Goal: Use online tool/utility: Utilize a website feature to perform a specific function

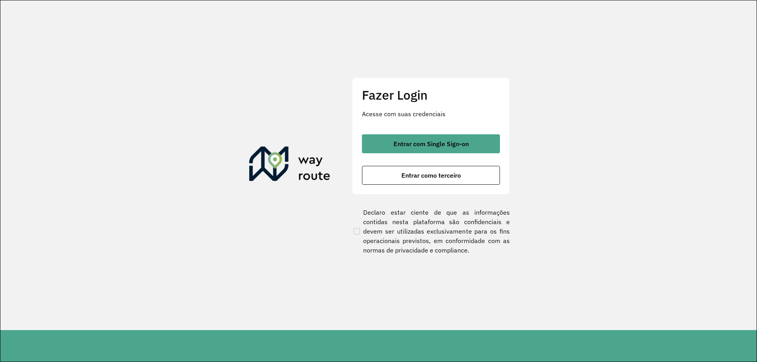
click at [456, 145] on span "Entrar com Single Sign-on" at bounding box center [430, 144] width 75 height 6
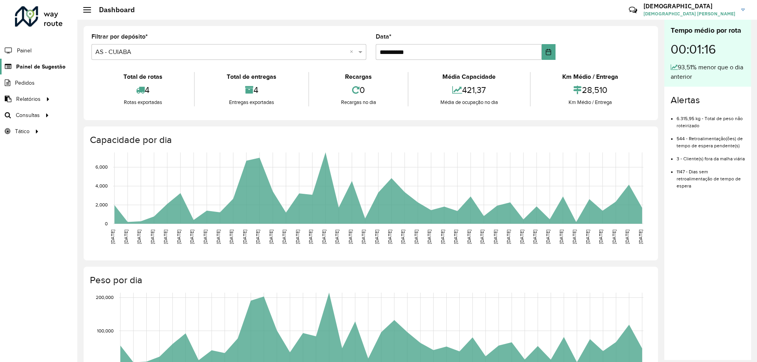
click at [37, 68] on span "Painel de Sugestão" at bounding box center [40, 67] width 49 height 8
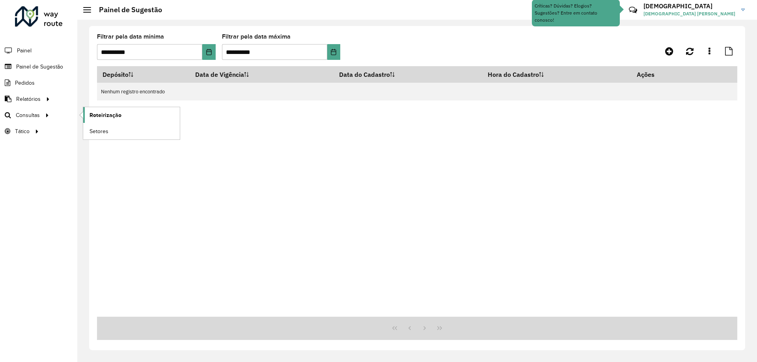
click at [87, 117] on link "Roteirização" at bounding box center [131, 115] width 97 height 16
click at [104, 115] on span "Roteirização" at bounding box center [105, 115] width 32 height 8
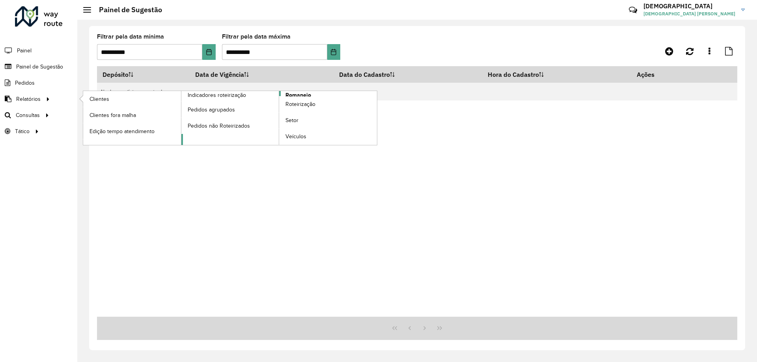
click at [314, 94] on link "Romaneio" at bounding box center [279, 118] width 196 height 54
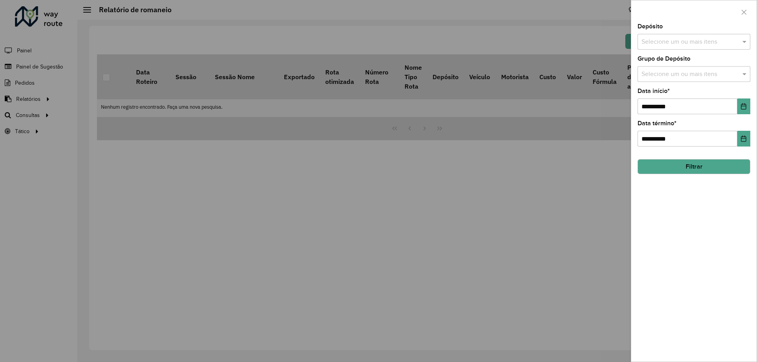
click at [706, 45] on input "text" at bounding box center [689, 41] width 101 height 9
click at [682, 97] on div "CDD Cuiaba" at bounding box center [694, 94] width 112 height 13
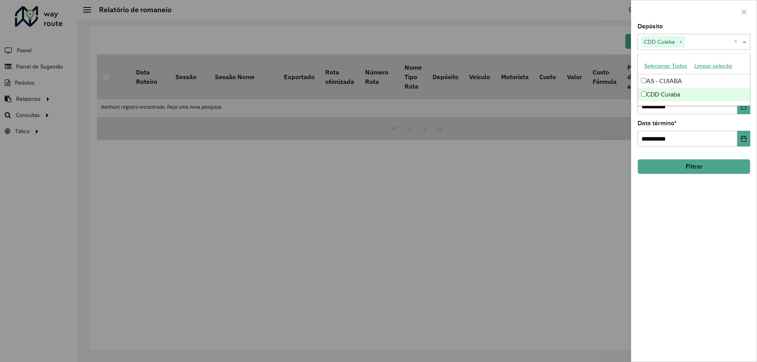
click at [698, 170] on button "Filtrar" at bounding box center [693, 166] width 113 height 15
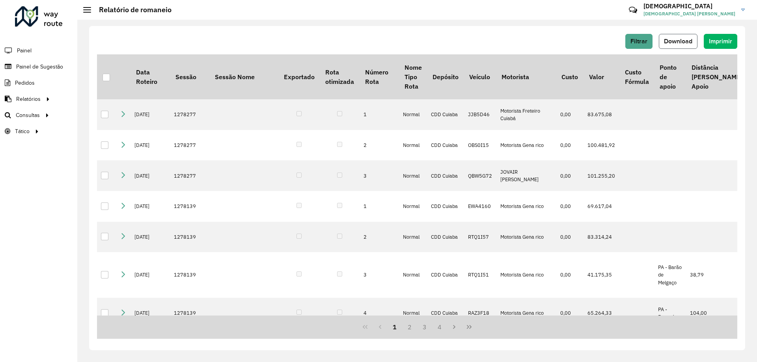
click at [682, 39] on span "Download" at bounding box center [678, 41] width 28 height 7
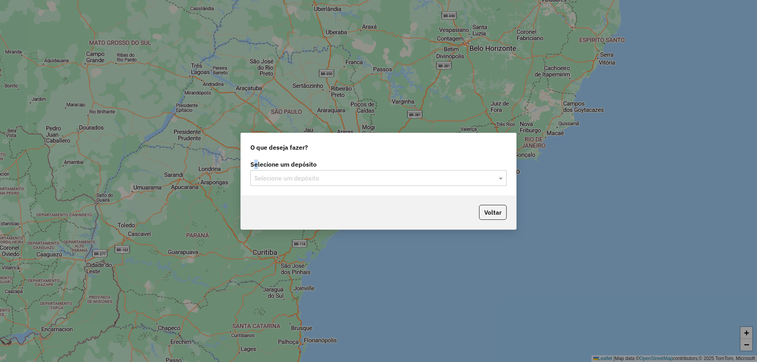
click at [258, 168] on label "Selecione um depósito" at bounding box center [378, 164] width 256 height 9
click at [264, 176] on input "text" at bounding box center [370, 178] width 232 height 9
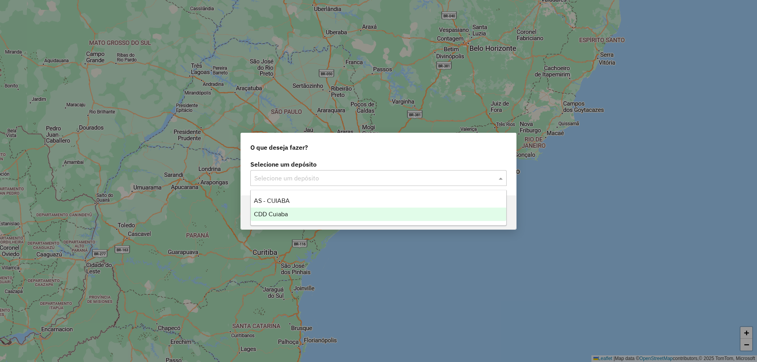
click at [284, 216] on span "CDD Cuiaba" at bounding box center [271, 214] width 34 height 7
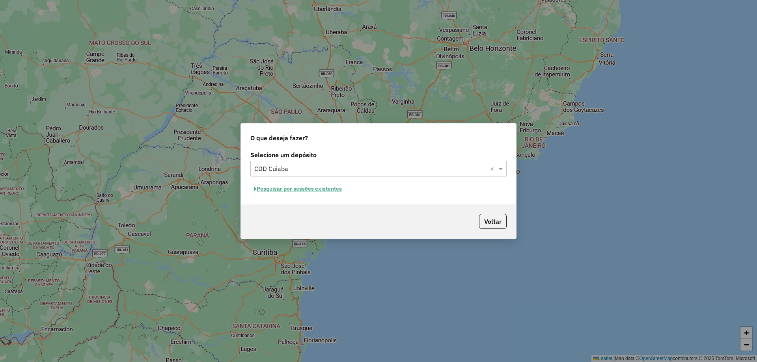
click at [284, 191] on button "Pesquisar por sessões existentes" at bounding box center [297, 189] width 95 height 12
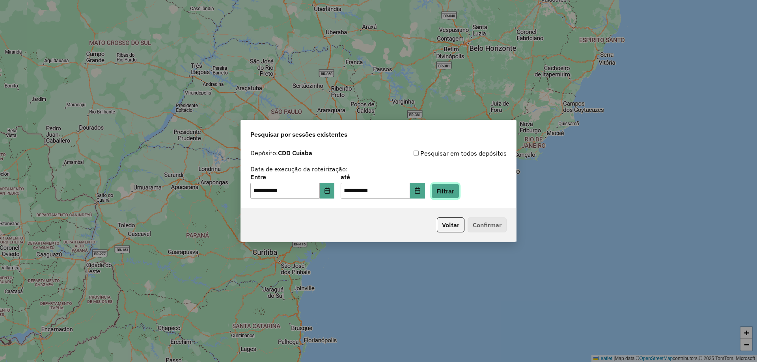
click at [454, 189] on button "Filtrar" at bounding box center [445, 191] width 28 height 15
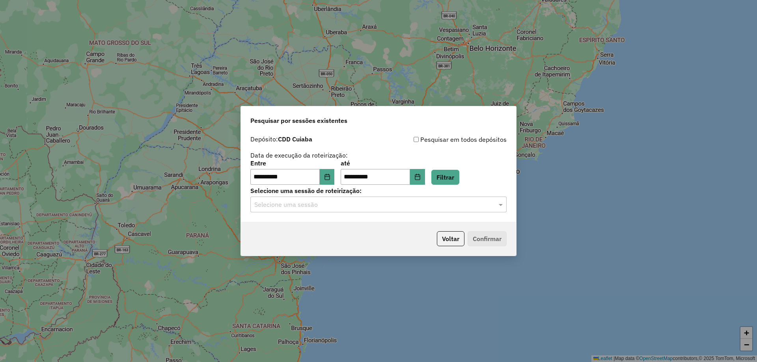
click at [316, 206] on input "text" at bounding box center [370, 204] width 232 height 9
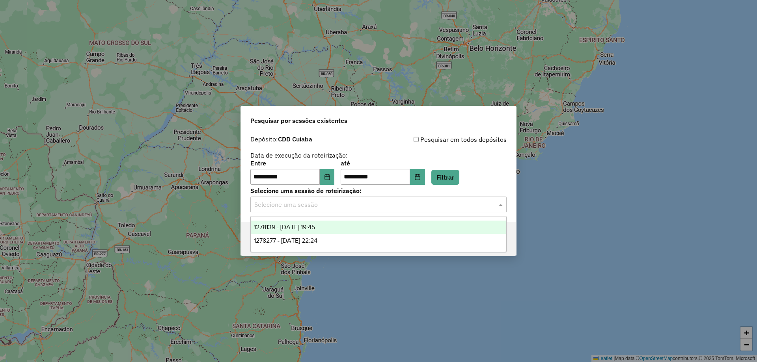
click at [308, 231] on div "1278139 - 18/09/2025 19:45" at bounding box center [378, 227] width 255 height 13
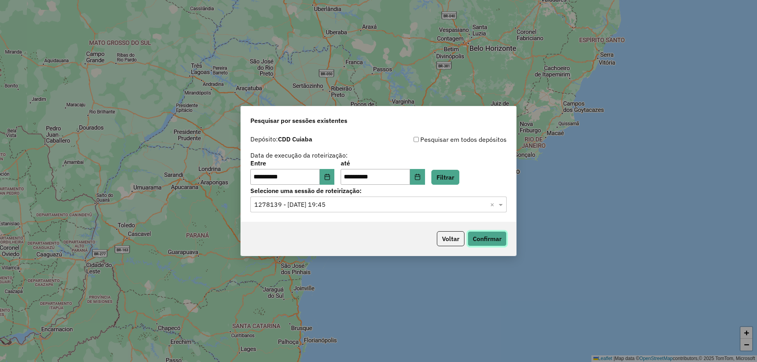
click at [477, 239] on button "Confirmar" at bounding box center [486, 238] width 39 height 15
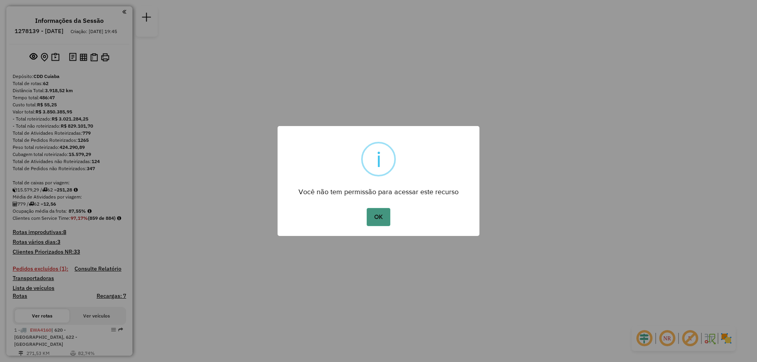
click at [384, 212] on button "OK" at bounding box center [377, 217] width 23 height 18
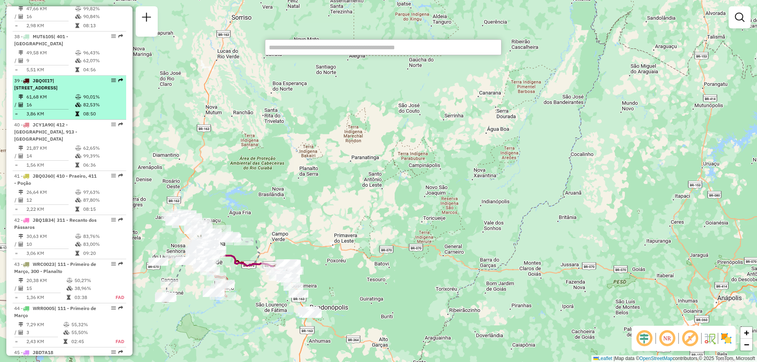
scroll to position [2088, 0]
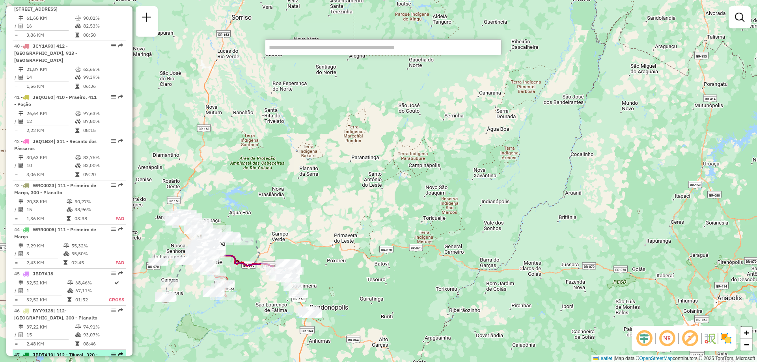
select select "**********"
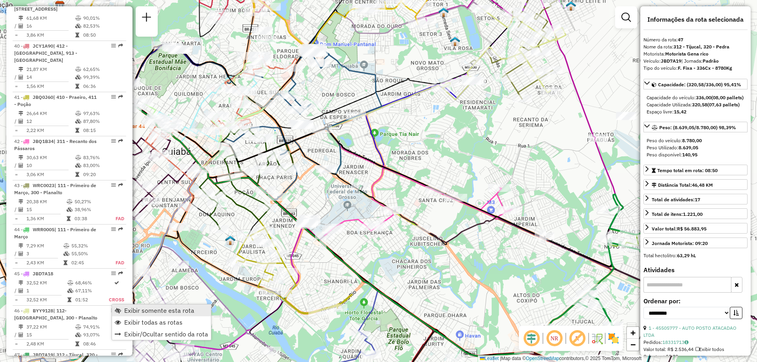
click at [160, 312] on span "Exibir somente esta rota" at bounding box center [159, 310] width 70 height 6
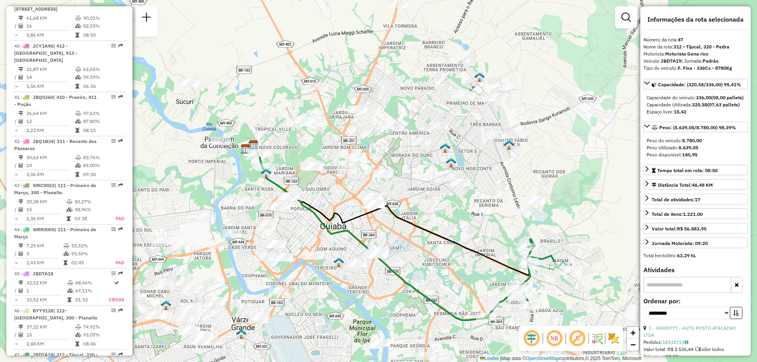
drag, startPoint x: 348, startPoint y: 209, endPoint x: 420, endPoint y: 248, distance: 81.1
click at [420, 248] on div "Janela de atendimento Grade de atendimento Capacidade Transportadoras Veículos …" at bounding box center [378, 181] width 757 height 362
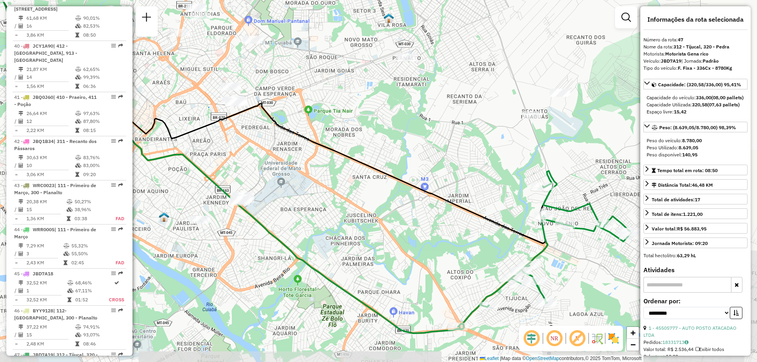
drag, startPoint x: 480, startPoint y: 271, endPoint x: 418, endPoint y: 231, distance: 73.8
click at [418, 231] on div "Janela de atendimento Grade de atendimento Capacidade Transportadoras Veículos …" at bounding box center [378, 181] width 757 height 362
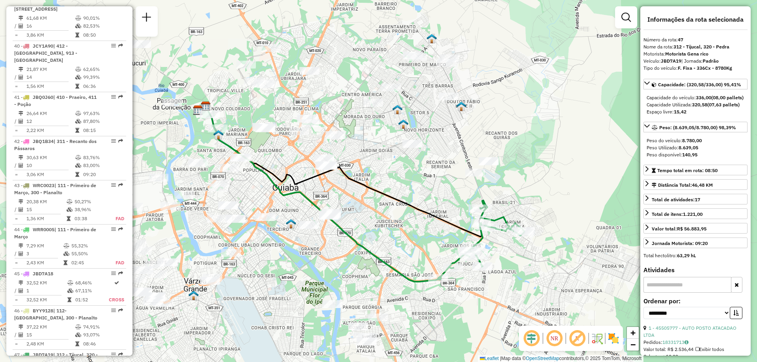
click at [359, 183] on icon at bounding box center [345, 171] width 279 height 130
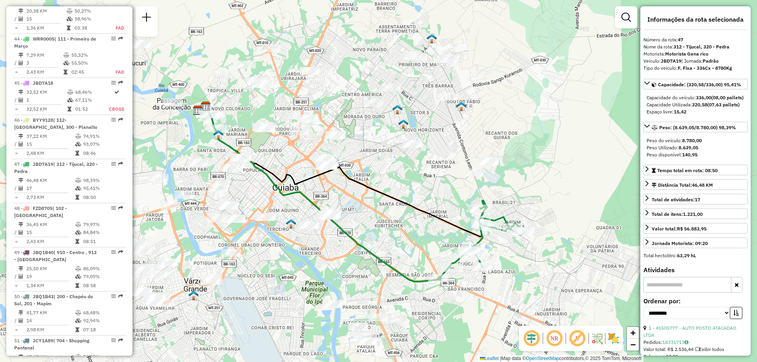
scroll to position [2382, 0]
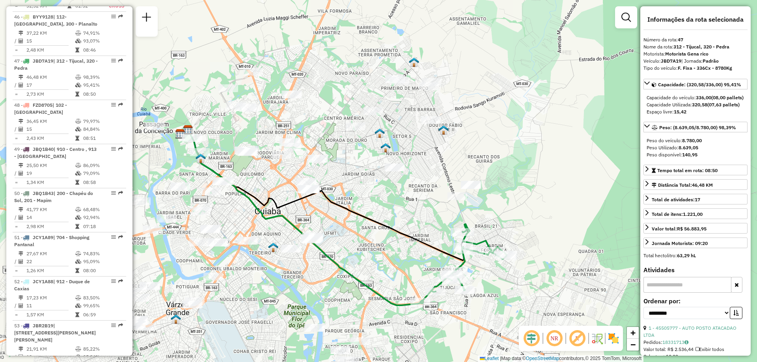
drag, startPoint x: 411, startPoint y: 253, endPoint x: 377, endPoint y: 184, distance: 77.2
click at [377, 184] on div "Janela de atendimento Grade de atendimento Capacidade Transportadoras Veículos …" at bounding box center [378, 181] width 757 height 362
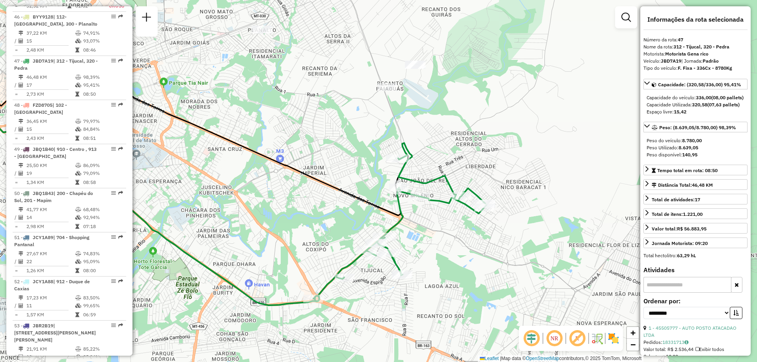
drag, startPoint x: 501, startPoint y: 286, endPoint x: 479, endPoint y: 251, distance: 40.9
click at [479, 251] on div "Janela de atendimento Grade de atendimento Capacidade Transportadoras Veículos …" at bounding box center [378, 181] width 757 height 362
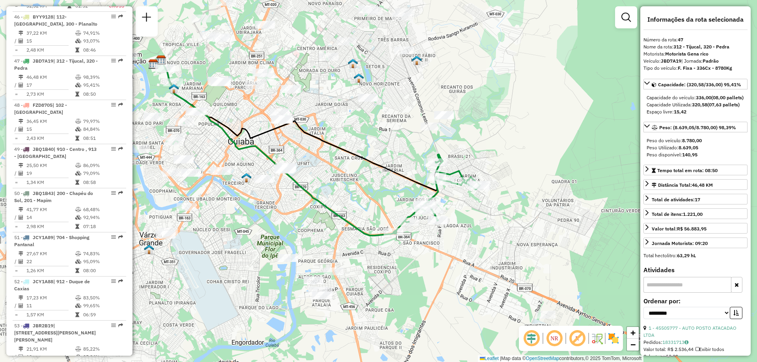
drag, startPoint x: 250, startPoint y: 201, endPoint x: 363, endPoint y: 186, distance: 114.1
click at [363, 186] on div "Janela de atendimento Grade de atendimento Capacidade Transportadoras Veículos …" at bounding box center [378, 181] width 757 height 362
